Goal: Transaction & Acquisition: Book appointment/travel/reservation

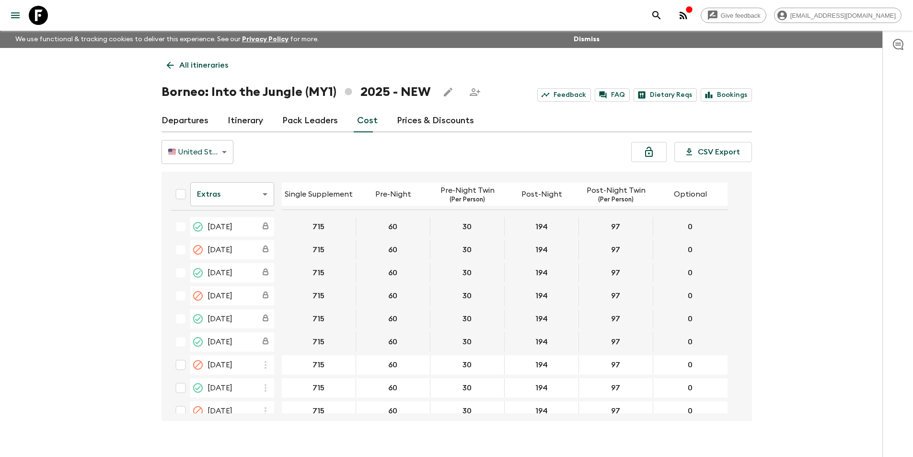
scroll to position [17, 0]
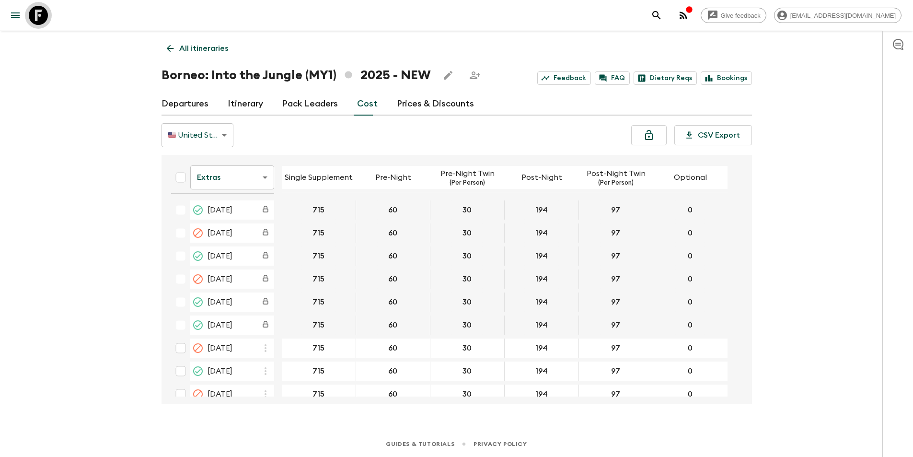
click at [47, 22] on icon at bounding box center [38, 15] width 19 height 19
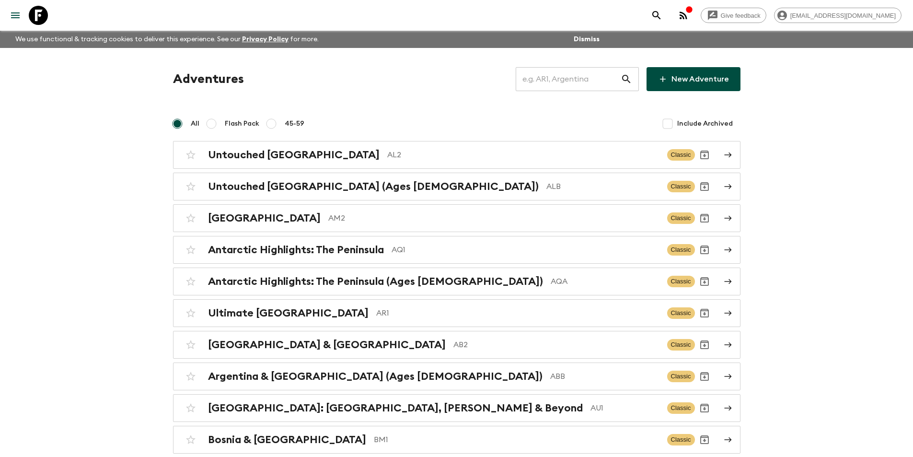
click at [550, 92] on input "text" at bounding box center [568, 79] width 105 height 27
click at [562, 86] on input "text" at bounding box center [568, 79] width 105 height 27
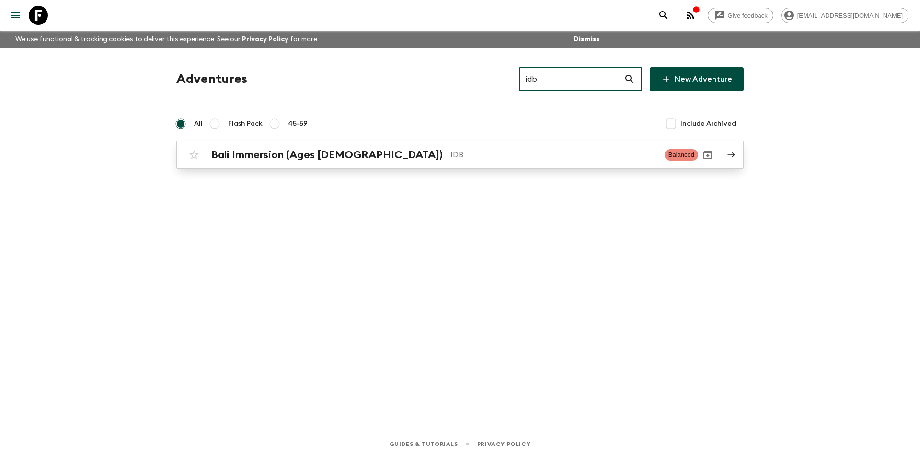
type input "idb"
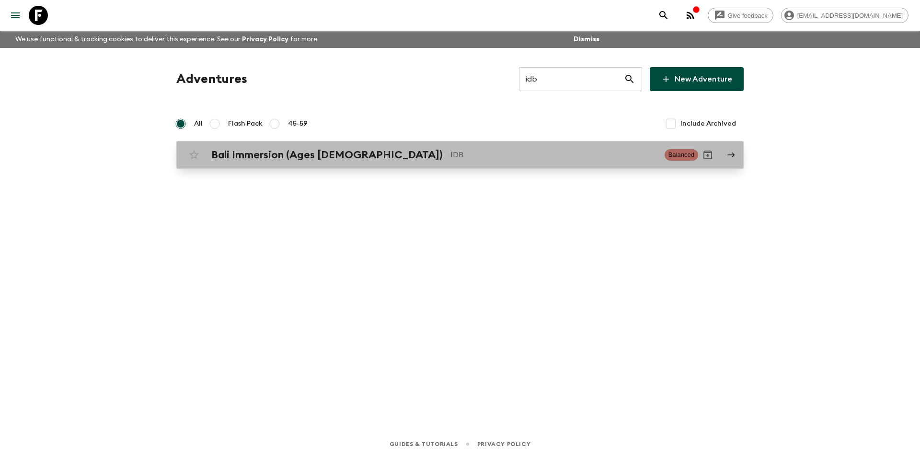
click at [351, 163] on div "Bali Immersion (Ages [DEMOGRAPHIC_DATA]) IDB Balanced" at bounding box center [442, 154] width 514 height 19
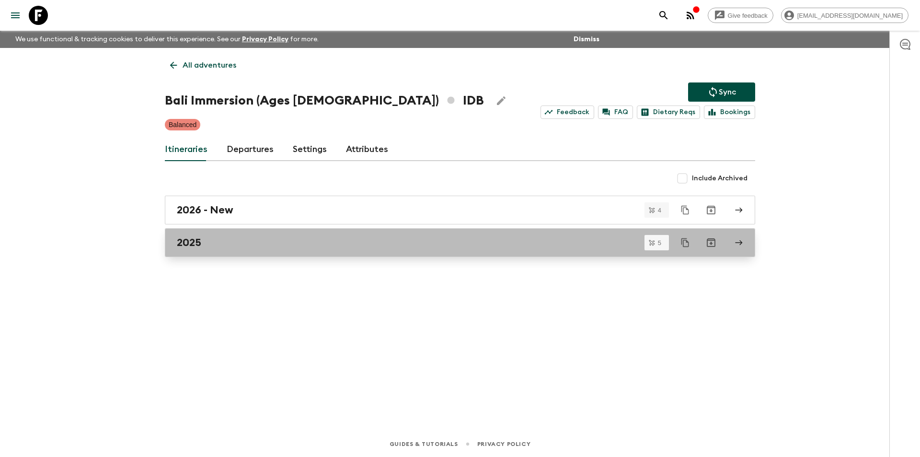
click at [305, 239] on div "2025" at bounding box center [451, 242] width 548 height 12
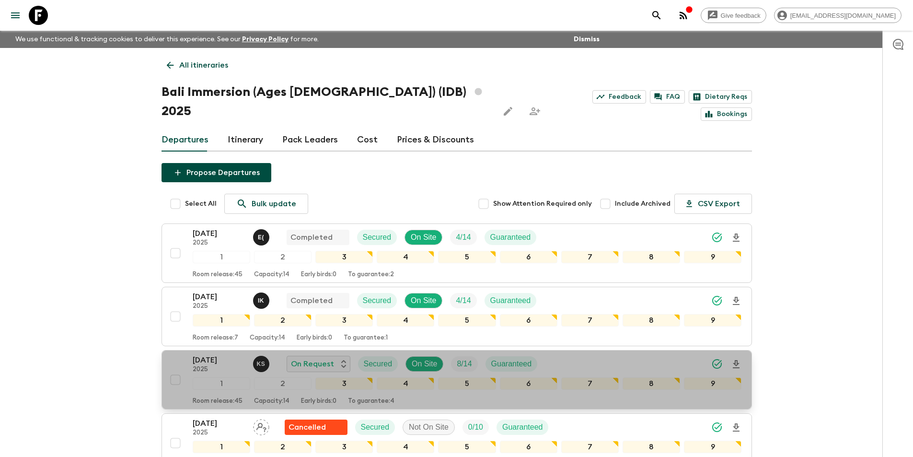
click at [215, 354] on p "[DATE]" at bounding box center [219, 360] width 53 height 12
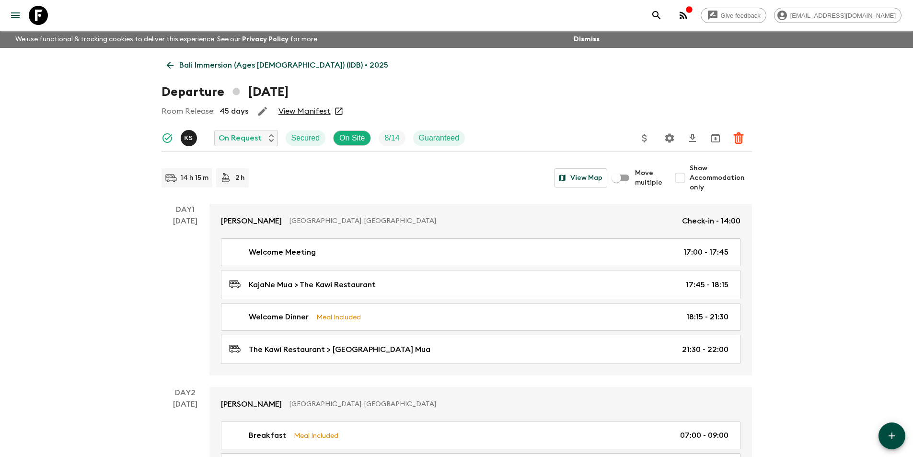
click at [173, 66] on icon at bounding box center [170, 65] width 11 height 11
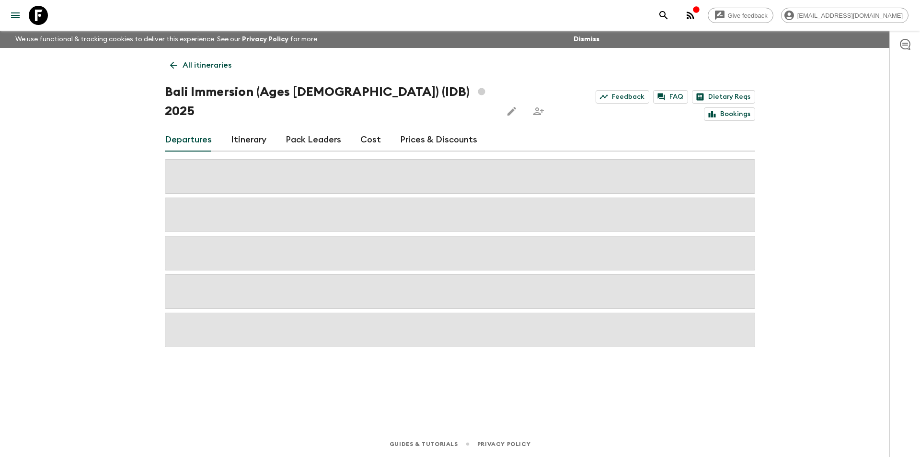
click at [373, 128] on link "Cost" at bounding box center [371, 139] width 21 height 23
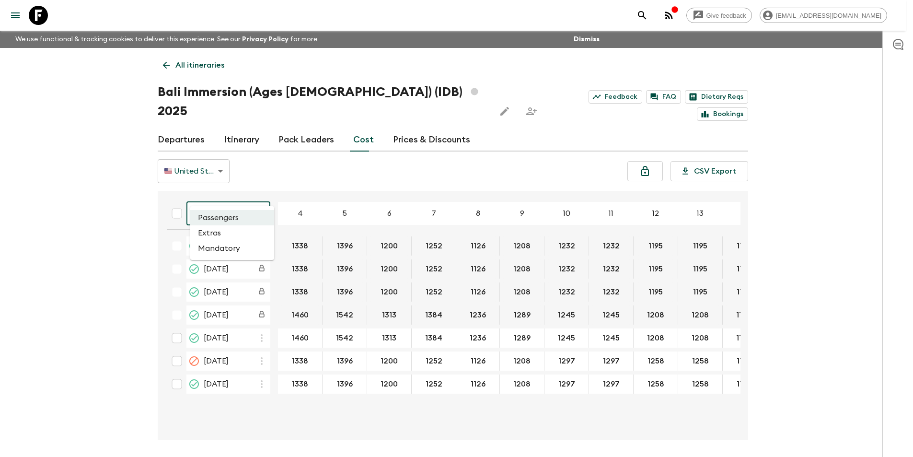
click at [222, 194] on body "Give feedback [EMAIL_ADDRESS][DOMAIN_NAME] We use functional & tracking cookies…" at bounding box center [456, 246] width 913 height 493
click at [206, 232] on li "Extras" at bounding box center [232, 232] width 84 height 15
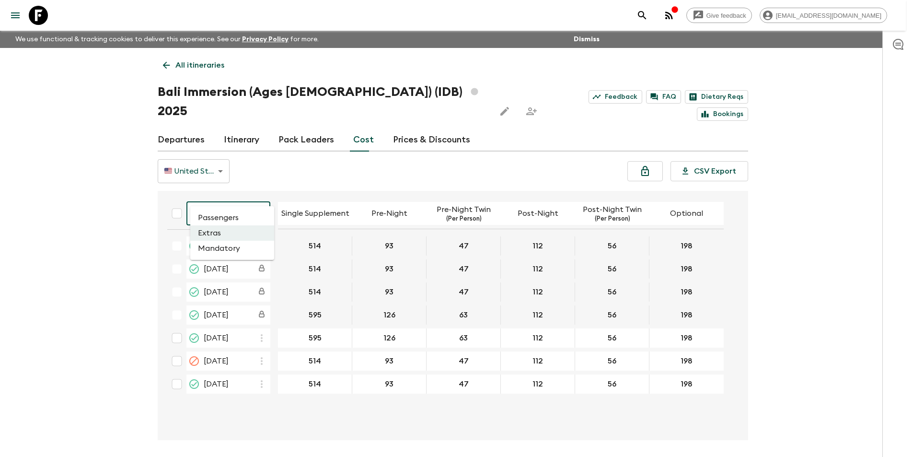
click at [234, 199] on body "Give feedback [EMAIL_ADDRESS][DOMAIN_NAME] We use functional & tracking cookies…" at bounding box center [456, 246] width 913 height 493
click at [239, 215] on li "Passengers" at bounding box center [232, 217] width 84 height 15
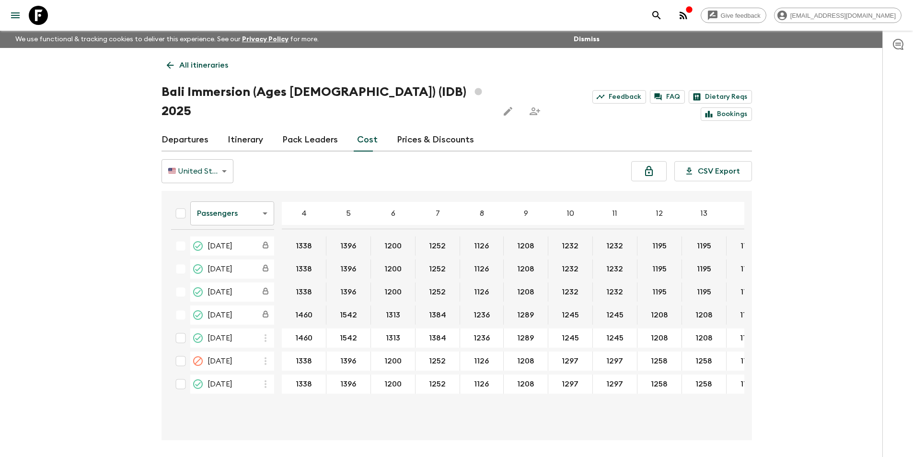
click at [42, 16] on icon at bounding box center [38, 15] width 19 height 19
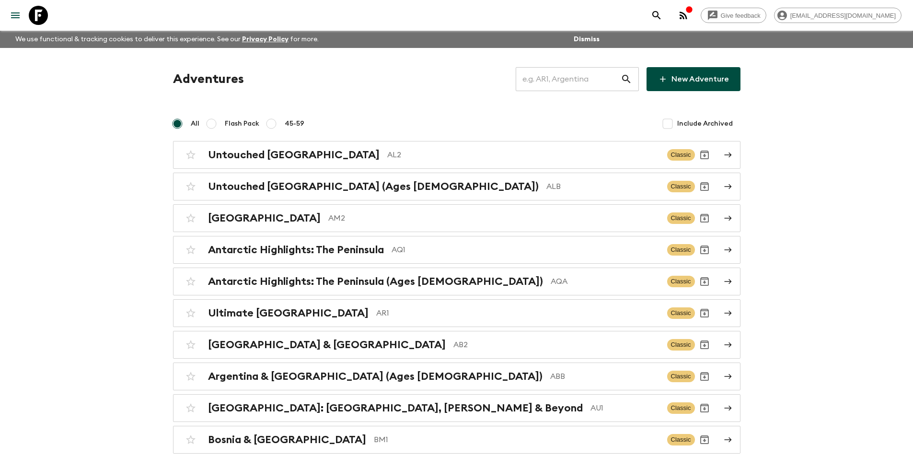
click at [572, 89] on input "text" at bounding box center [568, 79] width 105 height 27
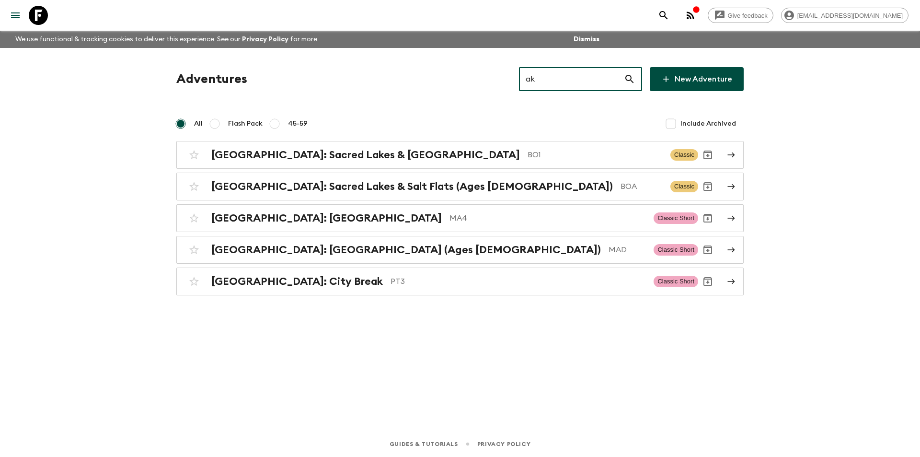
type input "a"
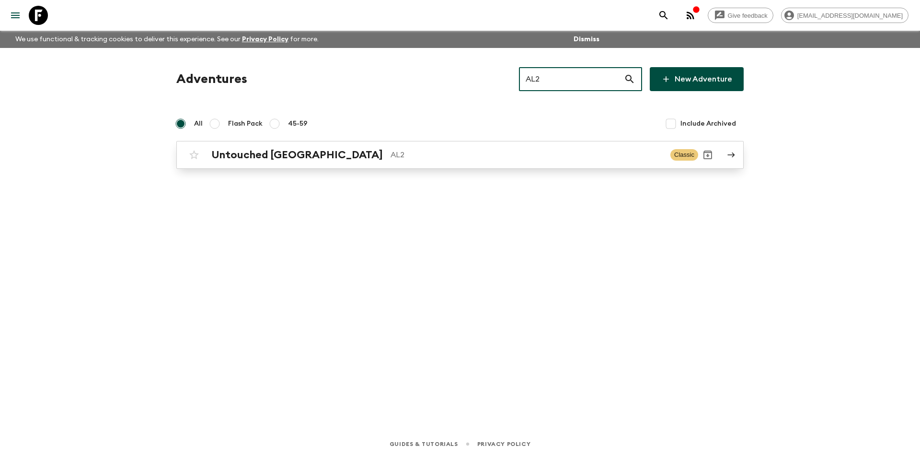
type input "AL2"
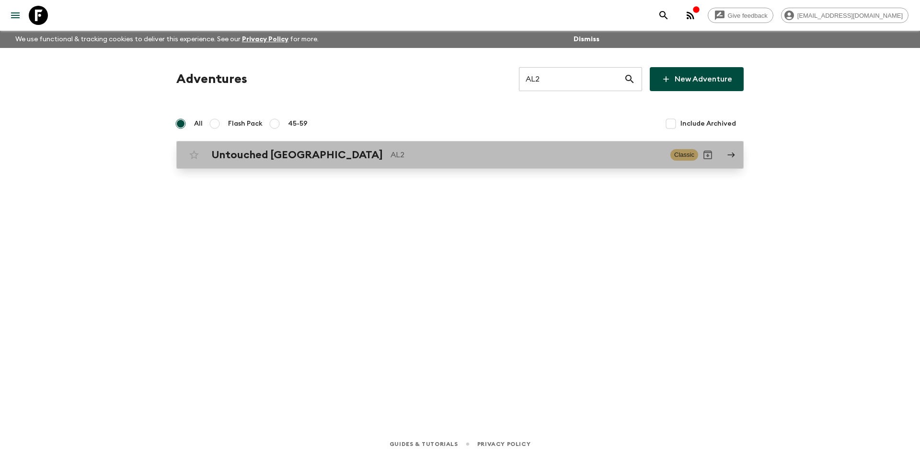
click at [409, 156] on p "AL2" at bounding box center [527, 155] width 272 height 12
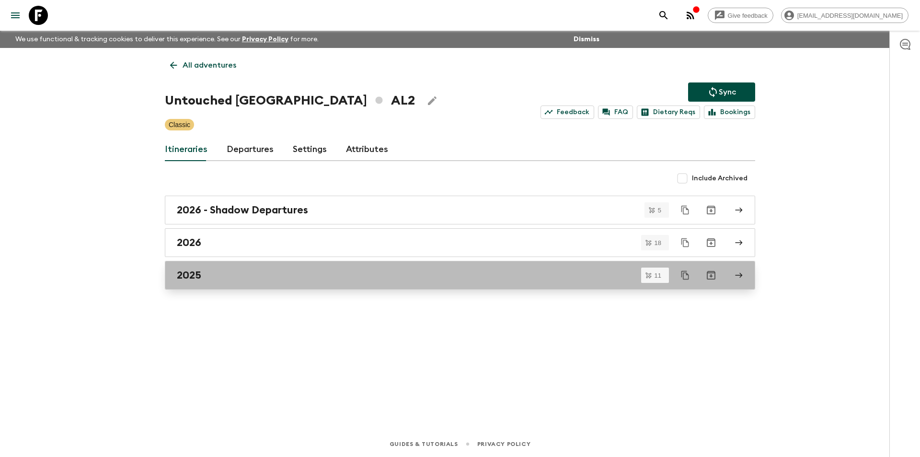
click at [255, 271] on div "2025" at bounding box center [451, 275] width 548 height 12
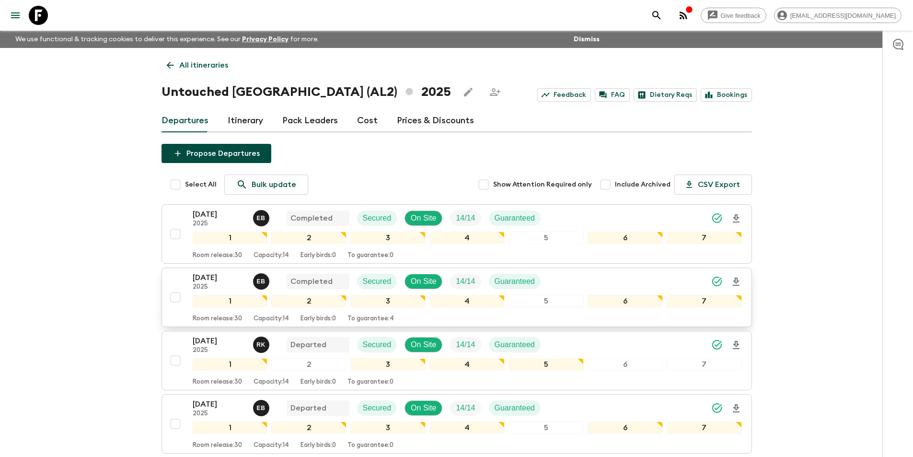
scroll to position [240, 0]
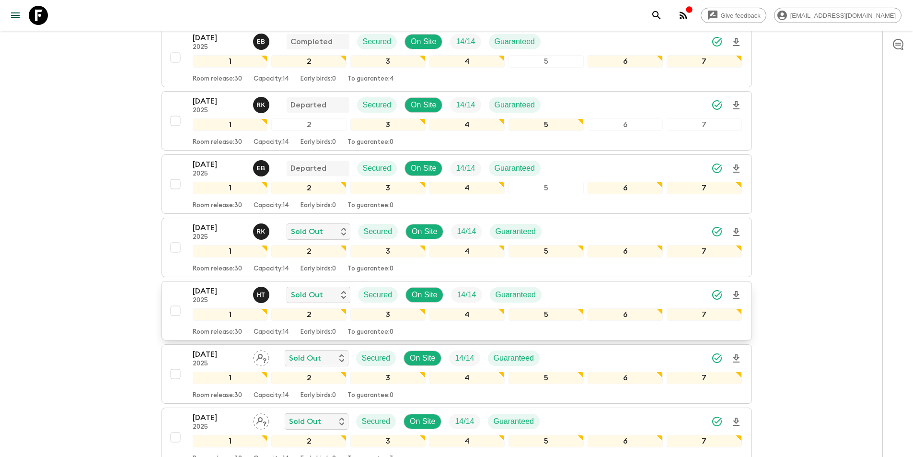
click at [193, 302] on p "2025" at bounding box center [219, 301] width 53 height 8
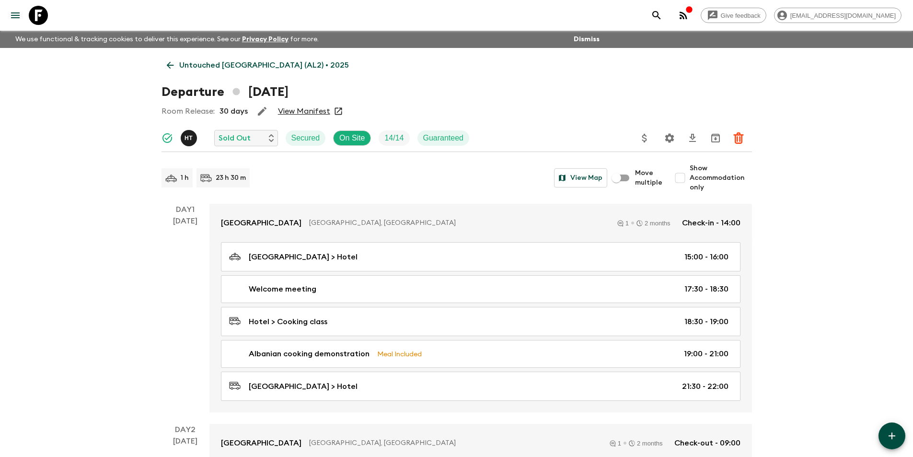
click at [177, 68] on link "Untouched [GEOGRAPHIC_DATA] (AL2) • 2025" at bounding box center [258, 65] width 193 height 19
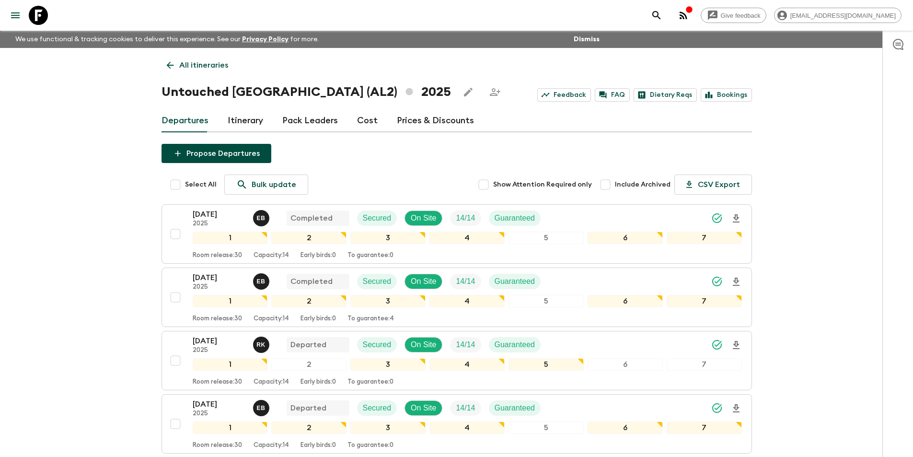
click at [358, 124] on link "Cost" at bounding box center [367, 120] width 21 height 23
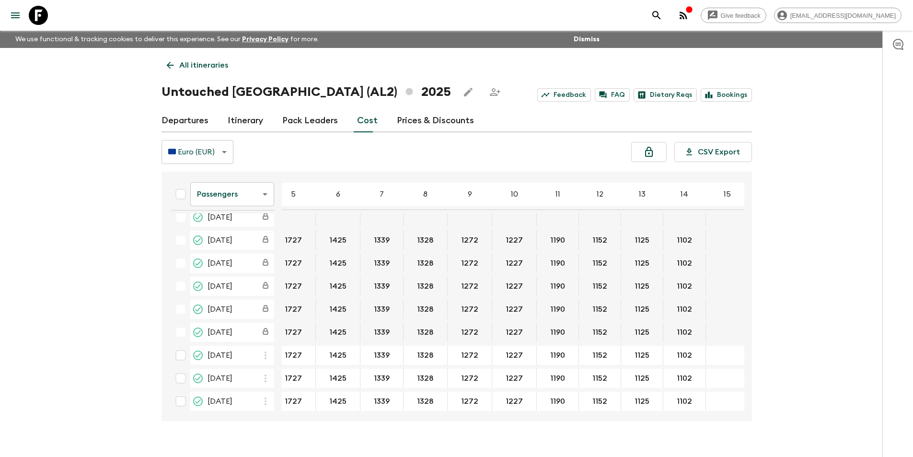
scroll to position [240, 68]
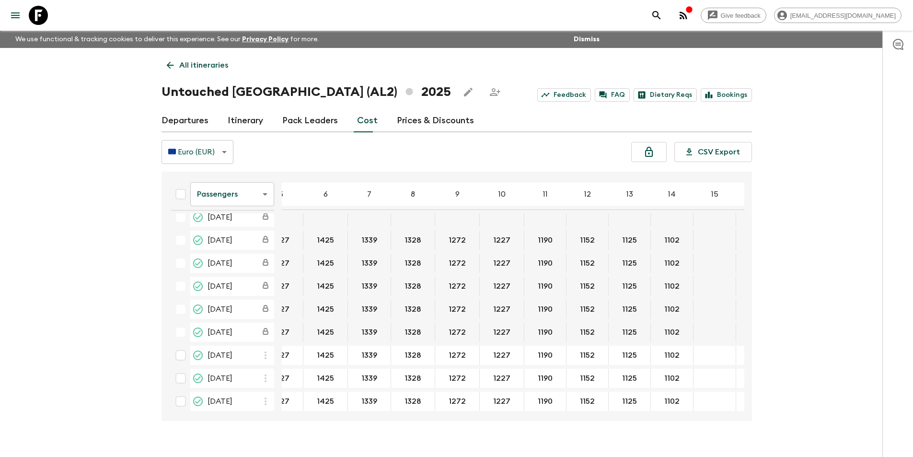
click at [216, 198] on body "Give feedback [EMAIL_ADDRESS][DOMAIN_NAME] We use functional & tracking cookies…" at bounding box center [456, 237] width 913 height 474
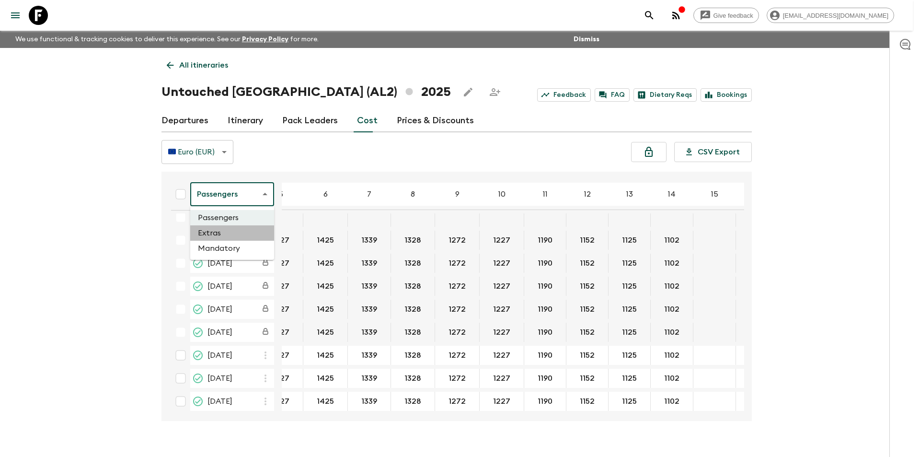
click at [228, 231] on li "Extras" at bounding box center [232, 232] width 84 height 15
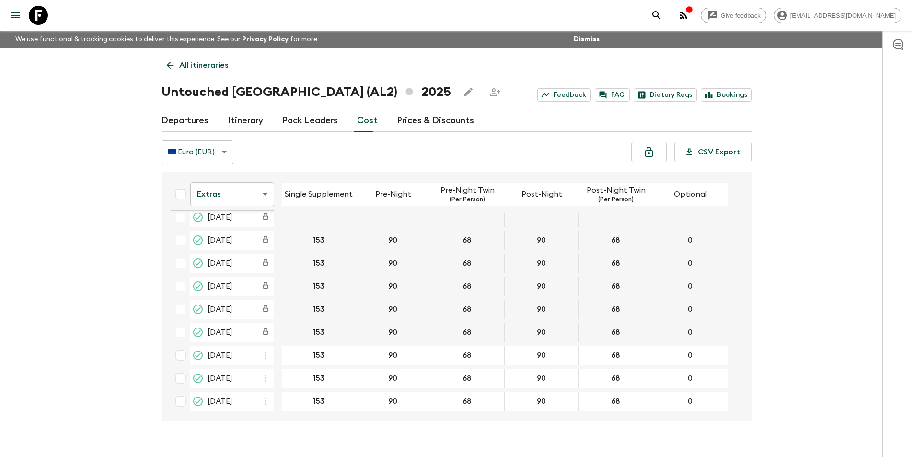
scroll to position [333, 0]
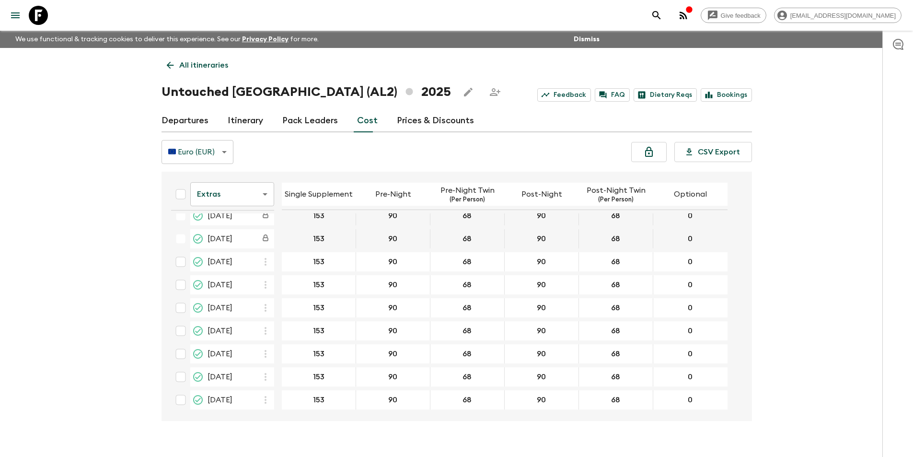
click at [234, 203] on body "Give feedback [EMAIL_ADDRESS][DOMAIN_NAME] We use functional & tracking cookies…" at bounding box center [456, 237] width 913 height 474
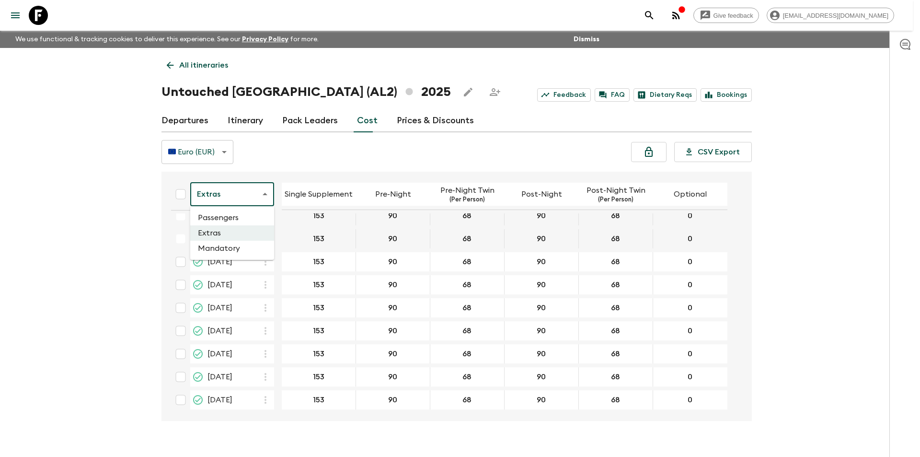
click at [239, 222] on li "Passengers" at bounding box center [232, 217] width 84 height 15
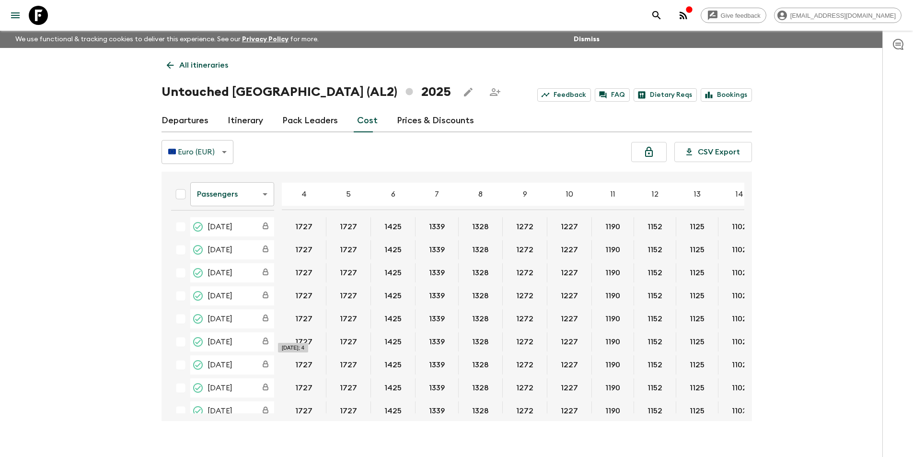
scroll to position [337, 0]
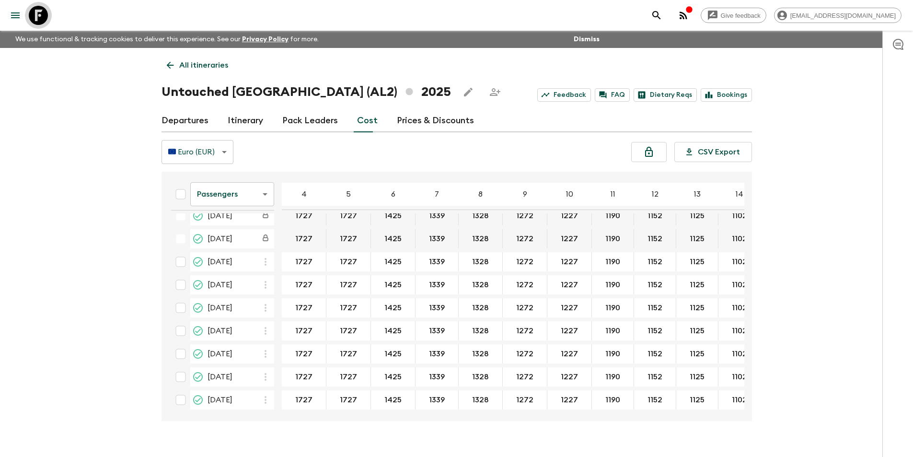
click at [33, 16] on icon at bounding box center [38, 15] width 19 height 19
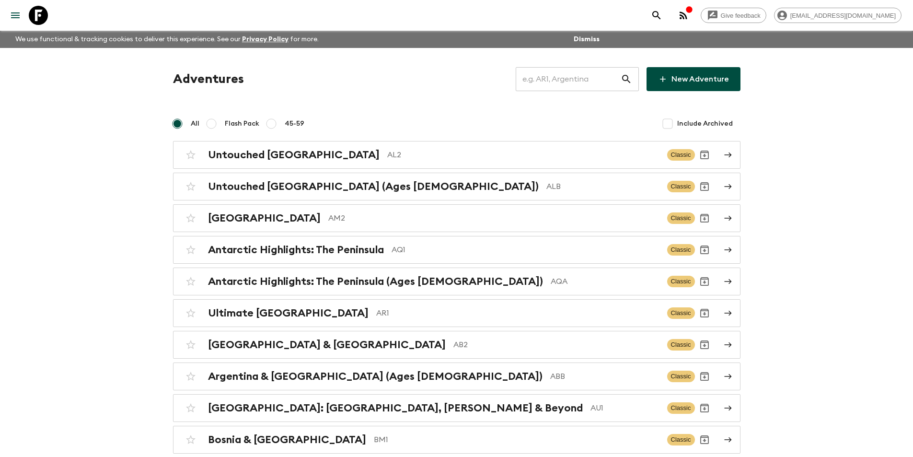
click at [598, 80] on input "text" at bounding box center [568, 79] width 105 height 27
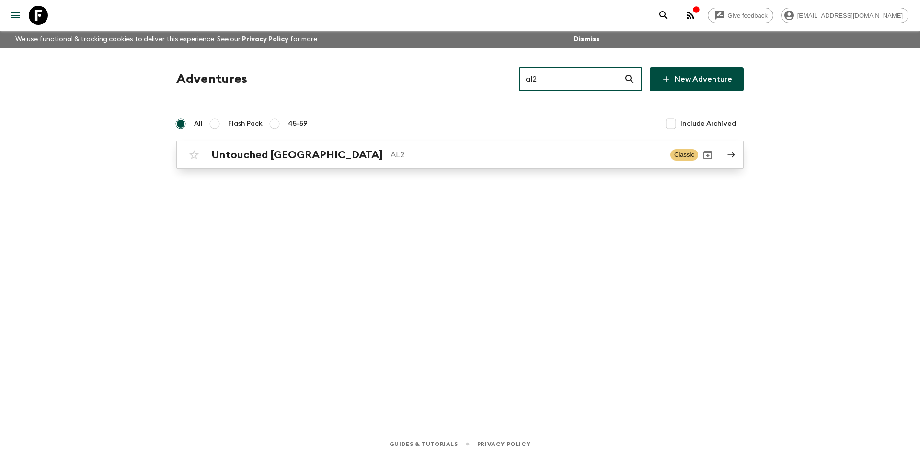
type input "al2"
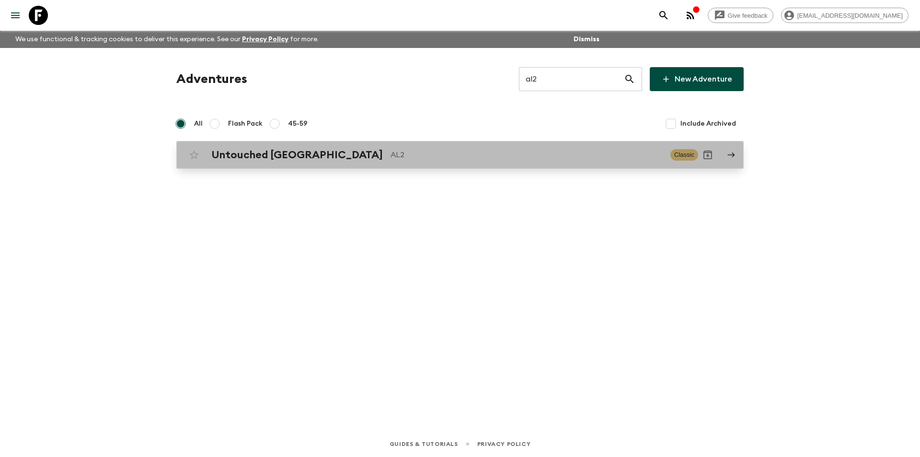
click at [480, 161] on div "Untouched [GEOGRAPHIC_DATA] AL2" at bounding box center [437, 155] width 452 height 12
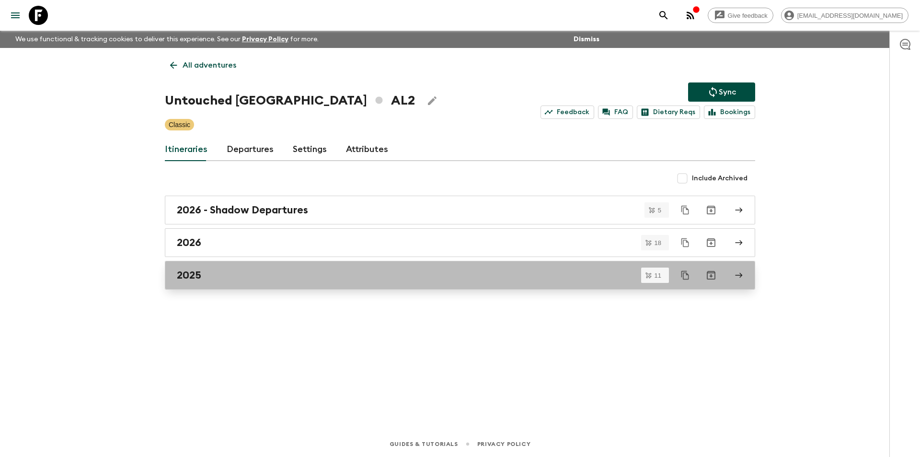
click at [284, 272] on div "2025" at bounding box center [451, 275] width 548 height 12
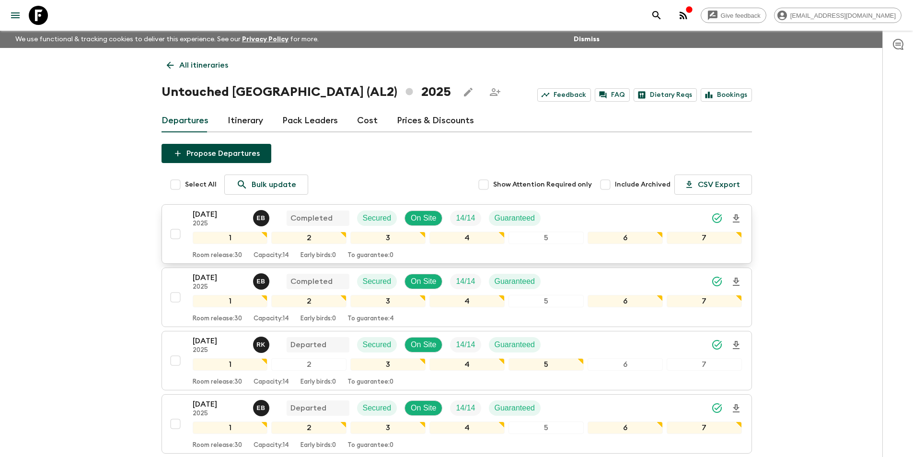
scroll to position [240, 0]
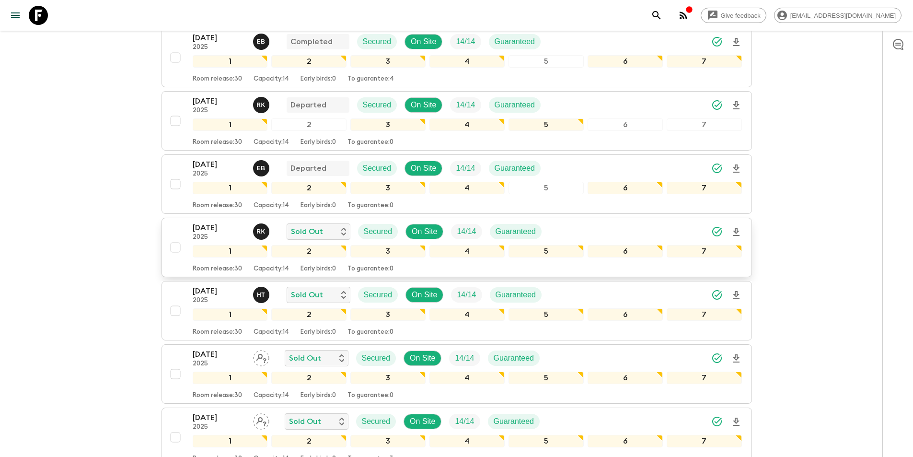
click at [211, 236] on p "2025" at bounding box center [219, 237] width 53 height 8
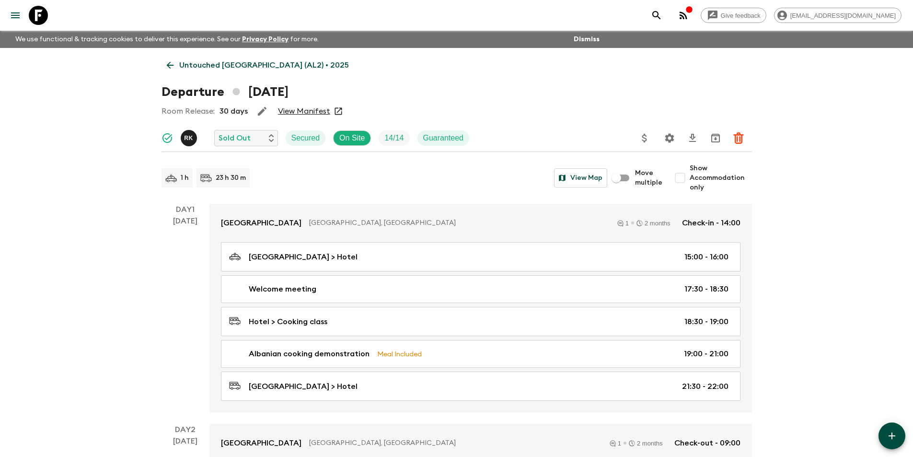
click at [176, 63] on link "Untouched [GEOGRAPHIC_DATA] (AL2) • 2025" at bounding box center [258, 65] width 193 height 19
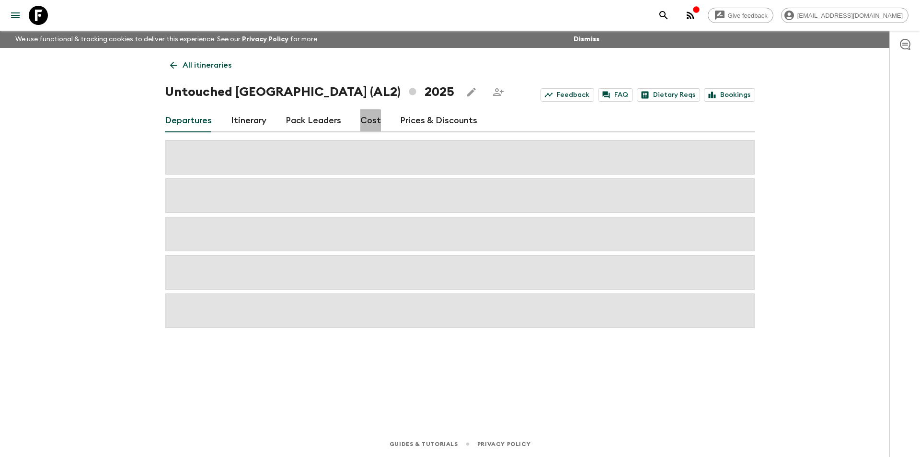
click at [361, 130] on link "Cost" at bounding box center [371, 120] width 21 height 23
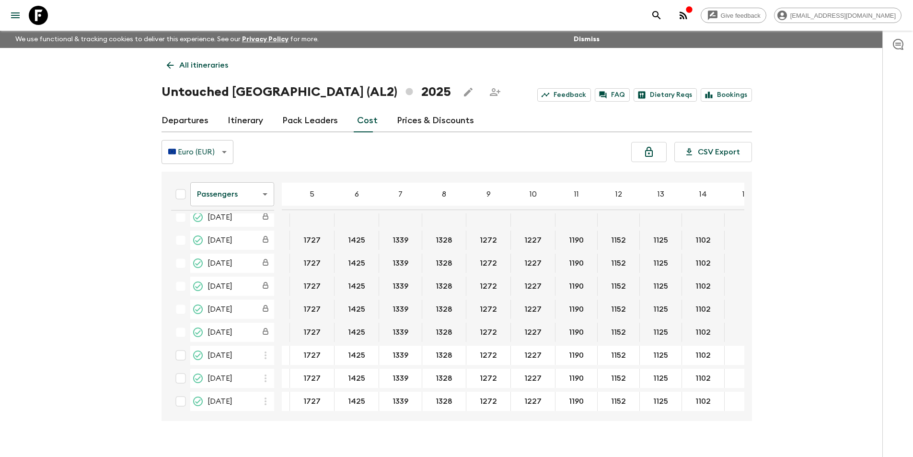
scroll to position [240, 57]
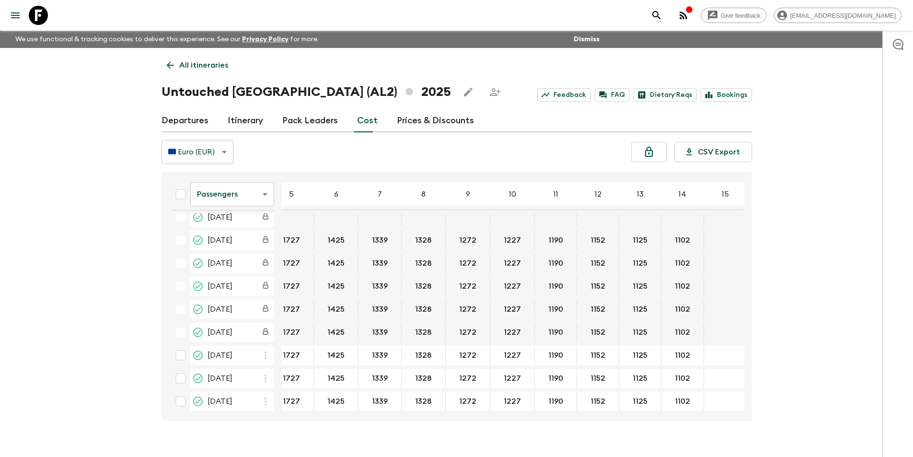
click at [320, 416] on div "Passengers passengersCost ​ 4 5 6 7 8 9 10 11 12 13 14 15 16 17 18 [DATE] 1727 …" at bounding box center [457, 296] width 591 height 249
drag, startPoint x: 320, startPoint y: 416, endPoint x: 334, endPoint y: 417, distance: 13.9
click at [334, 417] on div "Passengers passengersCost ​ 4 5 6 7 8 9 10 11 12 13 14 15 16 17 18 [DATE] 1727 …" at bounding box center [457, 296] width 591 height 249
click at [218, 193] on body "Give feedback [EMAIL_ADDRESS][DOMAIN_NAME] We use functional & tracking cookies…" at bounding box center [456, 237] width 913 height 474
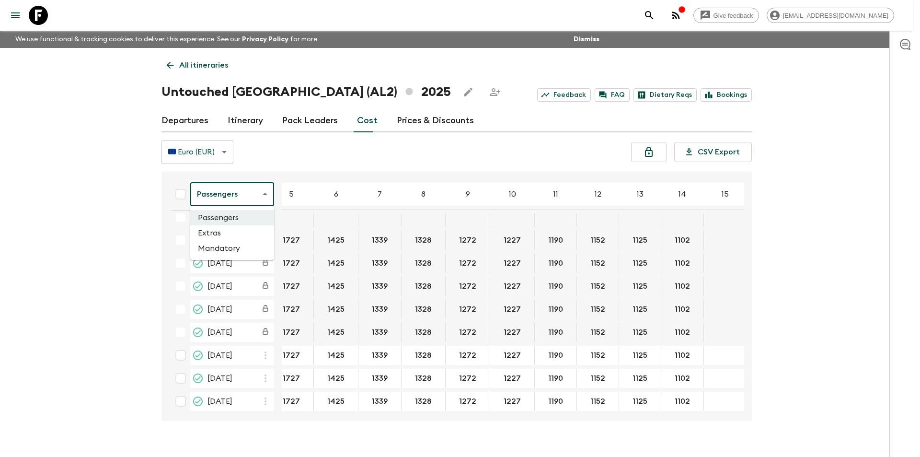
click at [226, 230] on li "Extras" at bounding box center [232, 232] width 84 height 15
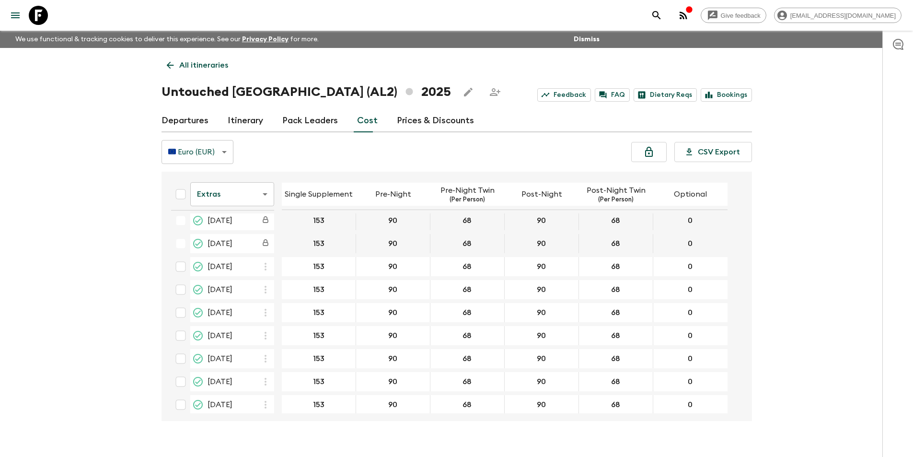
scroll to position [333, 0]
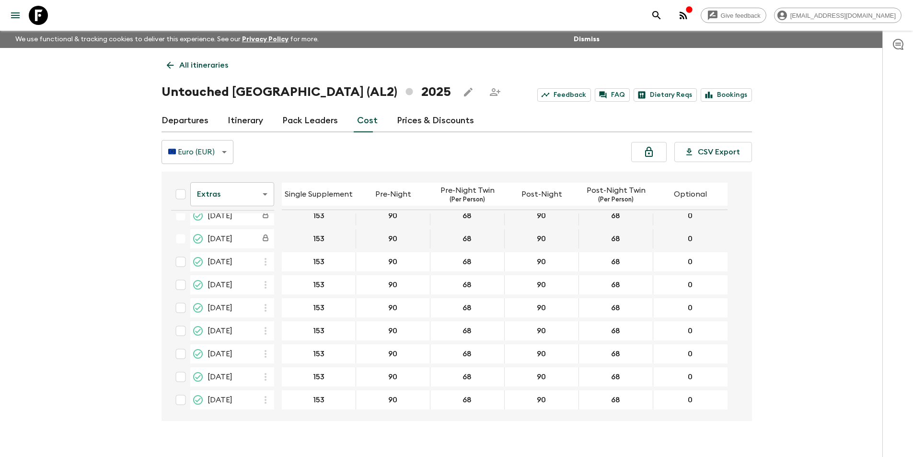
click at [33, 13] on icon at bounding box center [38, 15] width 19 height 19
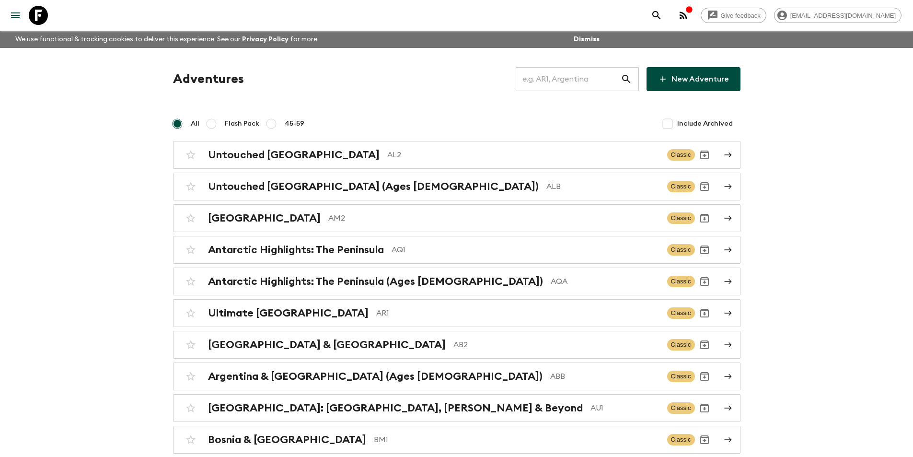
drag, startPoint x: 543, startPoint y: 97, endPoint x: 564, endPoint y: 76, distance: 29.8
click at [565, 76] on input "text" at bounding box center [568, 79] width 105 height 27
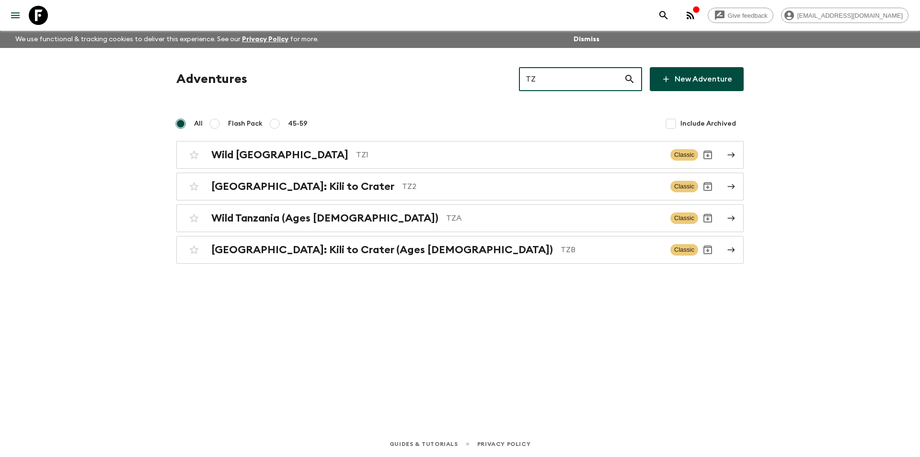
type input "TZ"
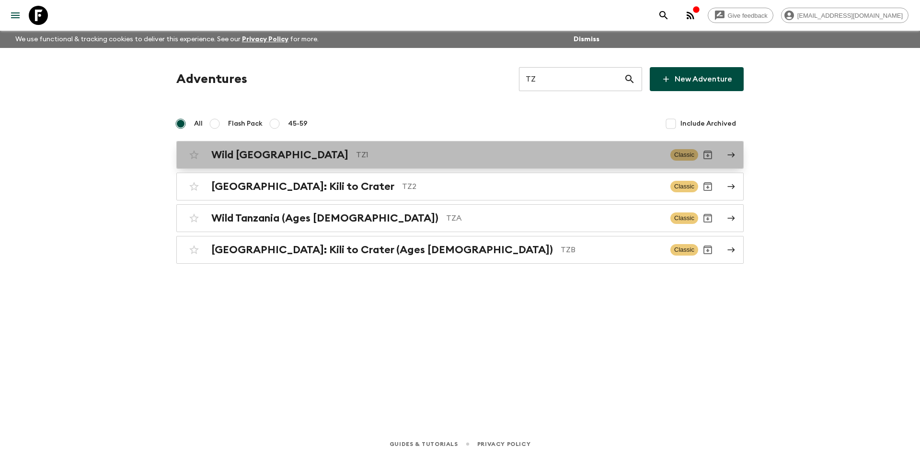
click at [369, 154] on p "TZ1" at bounding box center [509, 155] width 307 height 12
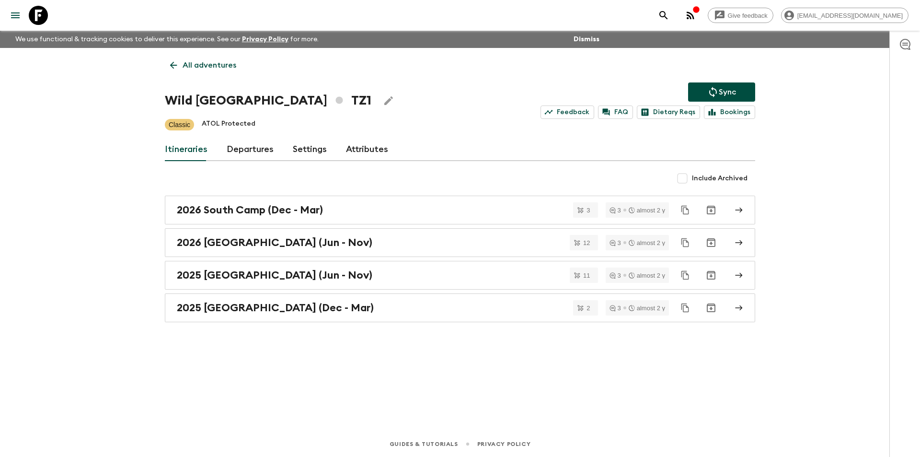
click at [751, 10] on div "Give feedback [EMAIL_ADDRESS][DOMAIN_NAME]" at bounding box center [781, 15] width 255 height 19
click at [181, 64] on link "All adventures" at bounding box center [203, 65] width 77 height 19
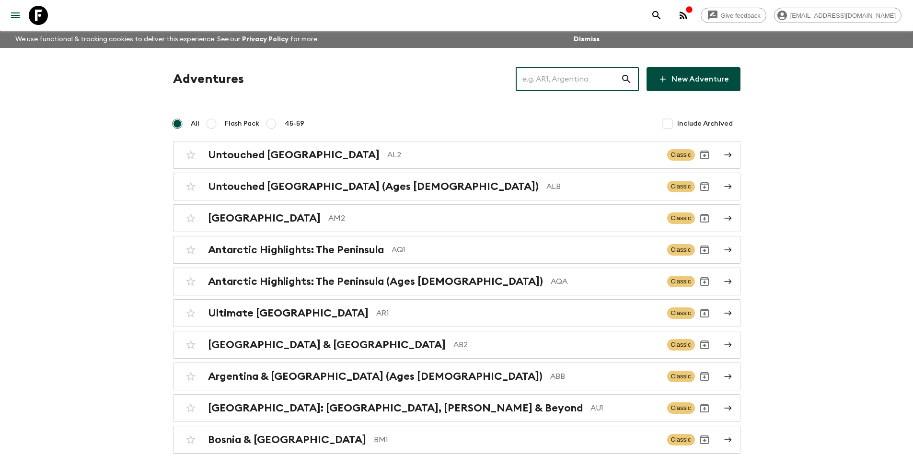
click at [548, 76] on input "text" at bounding box center [568, 79] width 105 height 27
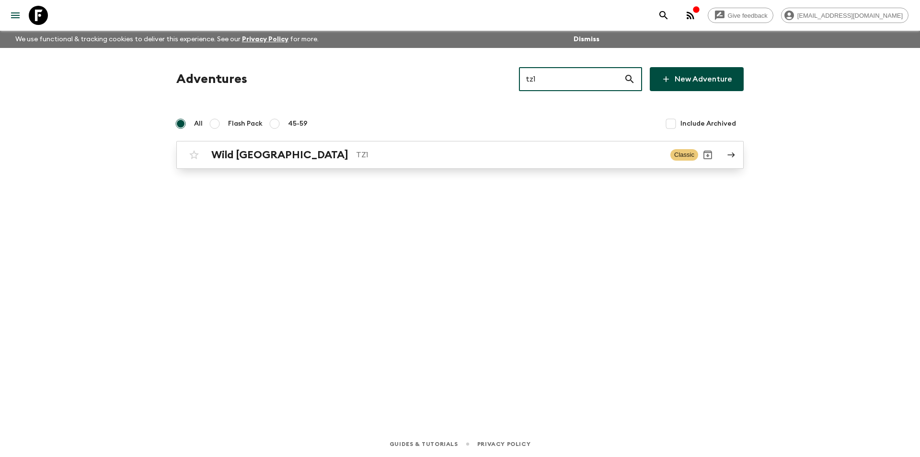
type input "tz1"
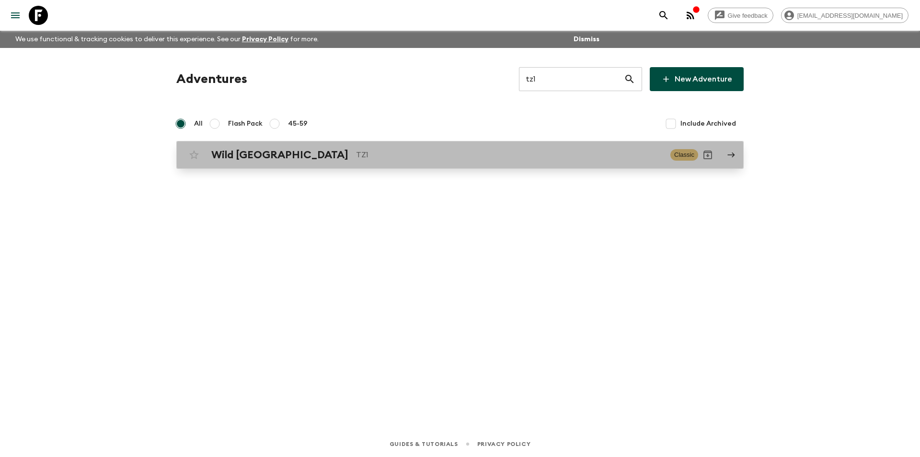
click at [408, 161] on div "Wild Tanzania TZ1" at bounding box center [437, 155] width 452 height 12
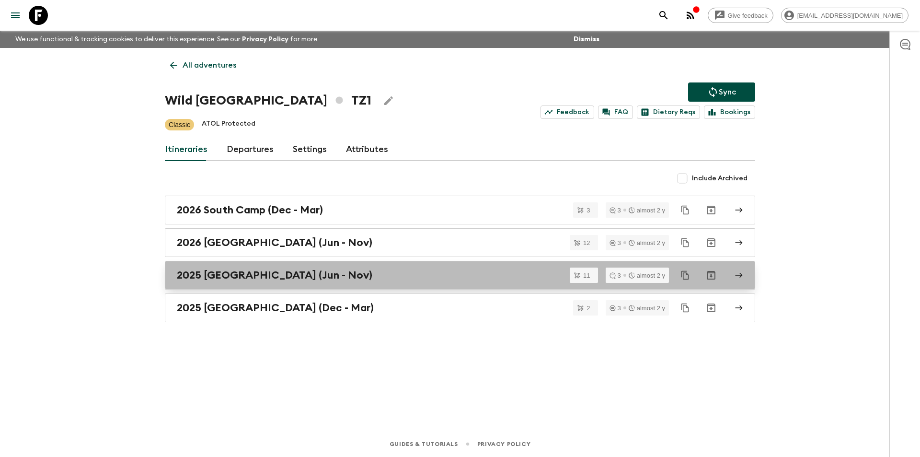
click at [351, 285] on link "2025 [GEOGRAPHIC_DATA] (Jun - Nov)" at bounding box center [460, 275] width 591 height 29
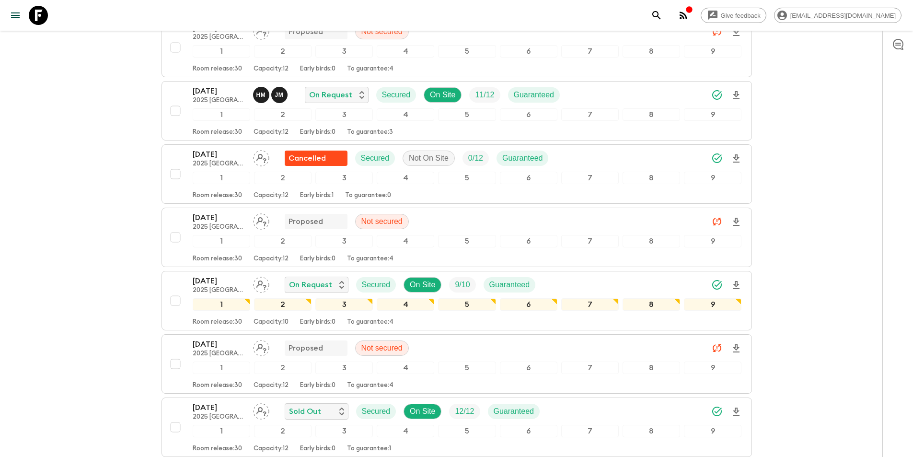
scroll to position [479, 0]
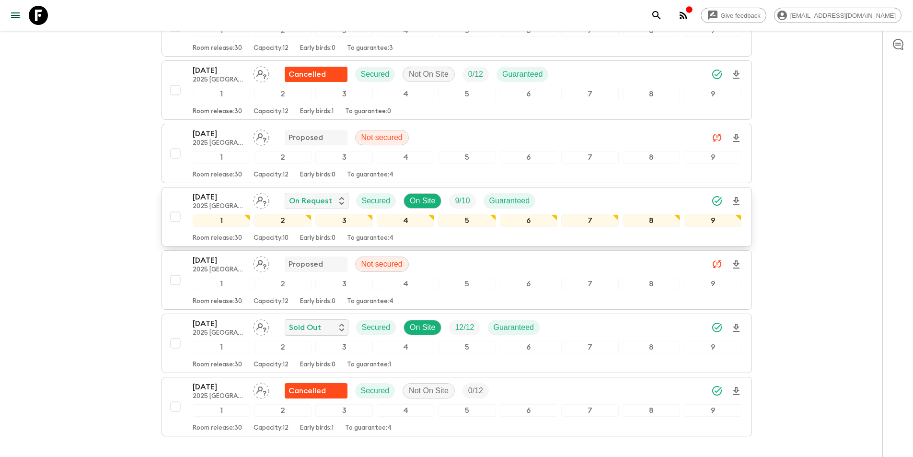
click at [217, 191] on p "[DATE]" at bounding box center [219, 197] width 53 height 12
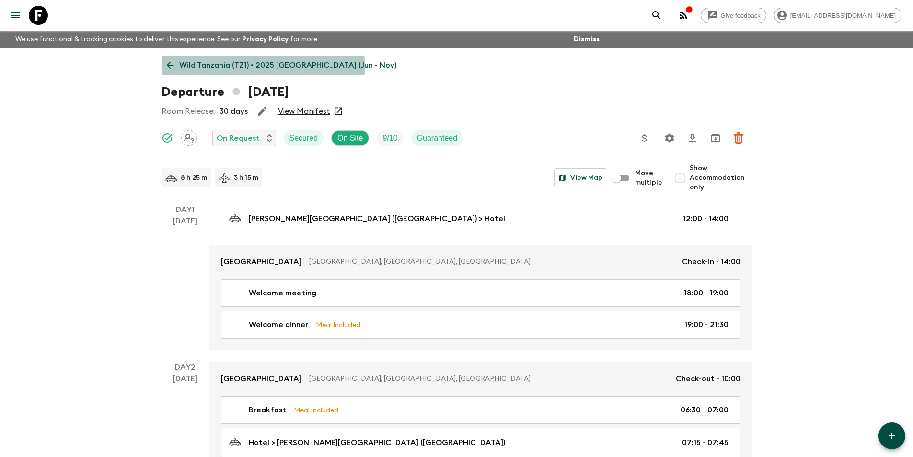
click at [177, 66] on link "Wild Tanzania (TZ1) • 2025 [GEOGRAPHIC_DATA] (Jun - Nov)" at bounding box center [282, 65] width 240 height 19
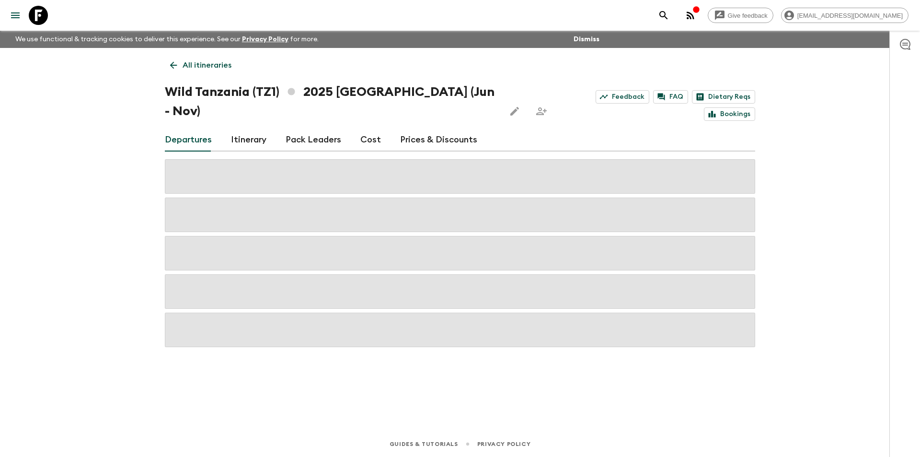
click at [367, 128] on link "Cost" at bounding box center [371, 139] width 21 height 23
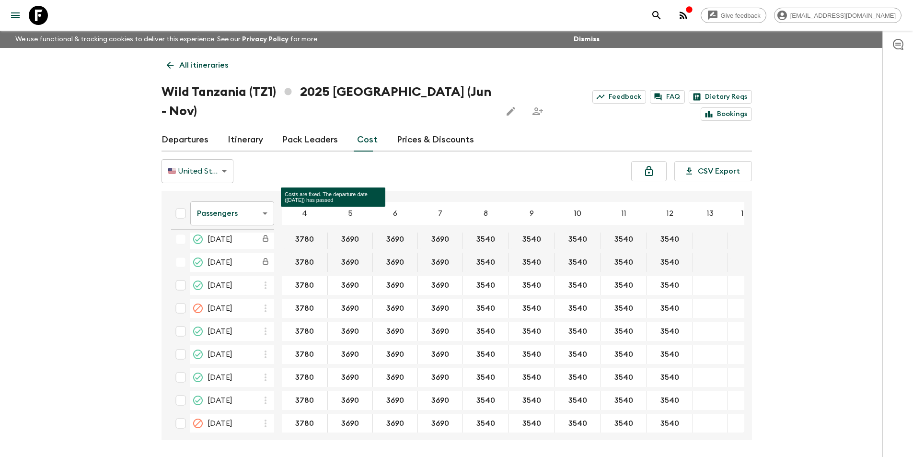
scroll to position [199, 0]
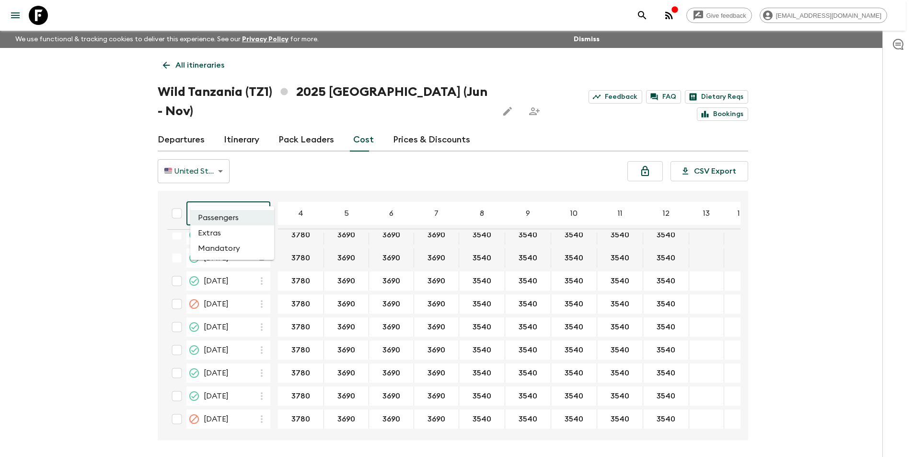
click at [218, 198] on body "Give feedback [EMAIL_ADDRESS][DOMAIN_NAME] We use functional & tracking cookies…" at bounding box center [456, 246] width 913 height 493
click at [229, 229] on li "Extras" at bounding box center [232, 232] width 84 height 15
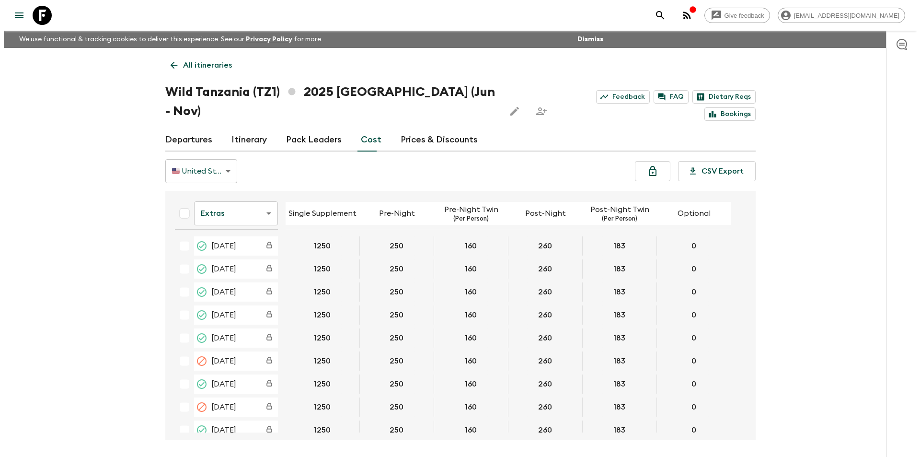
scroll to position [195, 0]
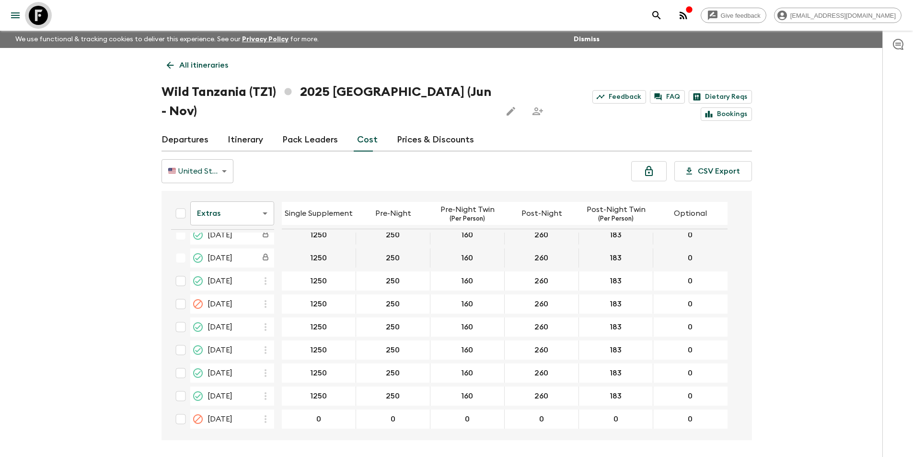
click at [35, 20] on icon at bounding box center [38, 15] width 19 height 19
